Goal: Task Accomplishment & Management: Manage account settings

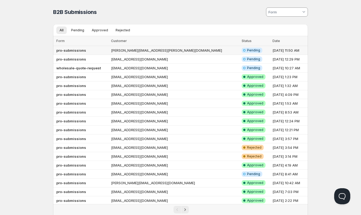
click at [189, 50] on td "[PERSON_NAME][EMAIL_ADDRESS][PERSON_NAME][DOMAIN_NAME]" at bounding box center [174, 50] width 130 height 9
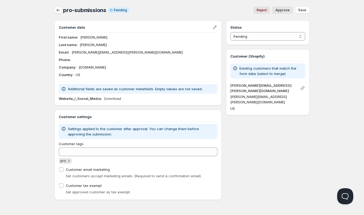
click at [59, 11] on icon "button" at bounding box center [58, 10] width 5 height 5
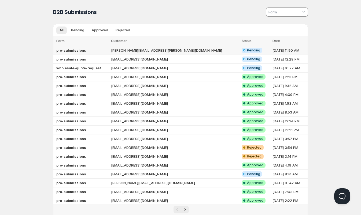
click at [189, 52] on td "[PERSON_NAME][EMAIL_ADDRESS][PERSON_NAME][DOMAIN_NAME]" at bounding box center [174, 50] width 130 height 9
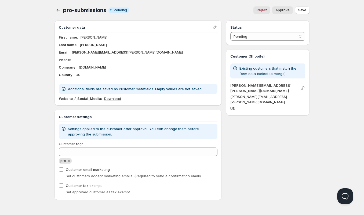
click at [114, 100] on link "Download" at bounding box center [112, 98] width 17 height 5
click at [265, 39] on select "Pending Approved Rejected Ignored Spam" at bounding box center [267, 36] width 75 height 9
click at [230, 32] on select "Pending Approved Rejected Ignored Spam" at bounding box center [267, 36] width 75 height 9
click at [303, 9] on span "Save" at bounding box center [302, 10] width 8 height 4
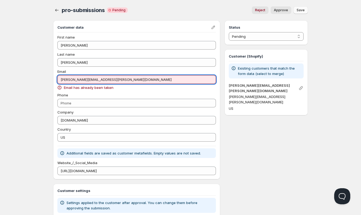
click at [116, 80] on input "[PERSON_NAME][EMAIL_ADDRESS][PERSON_NAME][DOMAIN_NAME]" at bounding box center [136, 79] width 158 height 9
click at [287, 10] on span "Approve" at bounding box center [281, 10] width 14 height 4
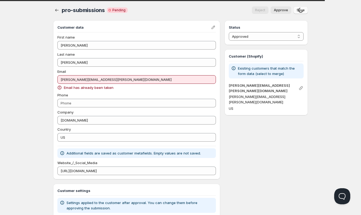
select select "0"
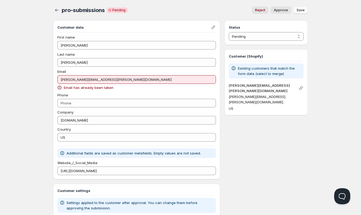
click at [23, 118] on div "Home Pricing Price lists Checkout Forms Submissions Settings Features Plans pro…" at bounding box center [180, 144] width 361 height 288
click at [23, 119] on div "Home Pricing Price lists Checkout Forms Submissions Settings Features Plans pro…" at bounding box center [180, 144] width 361 height 288
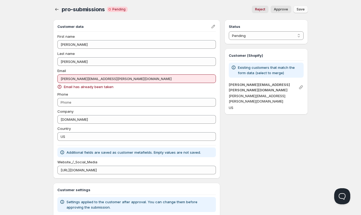
click at [27, 115] on div "Home Pricing Price lists Checkout Forms Submissions Settings Features Plans pro…" at bounding box center [180, 143] width 361 height 288
click at [224, 13] on div "Reject Approve" at bounding box center [211, 10] width 159 height 8
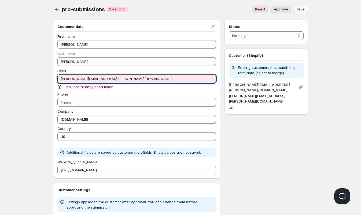
click at [89, 79] on input "[PERSON_NAME][EMAIL_ADDRESS][PERSON_NAME][DOMAIN_NAME]" at bounding box center [136, 79] width 158 height 9
